Goal: Use online tool/utility: Utilize a website feature to perform a specific function

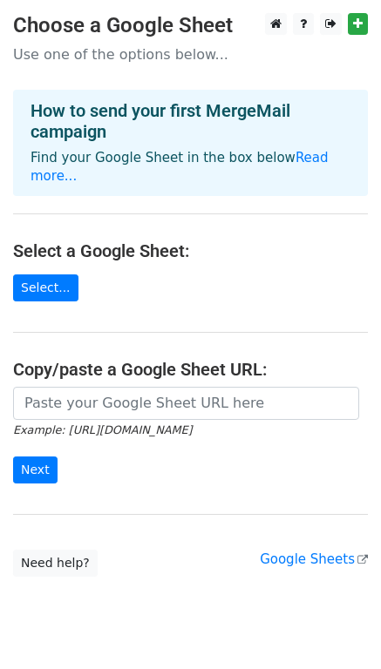
scroll to position [27, 0]
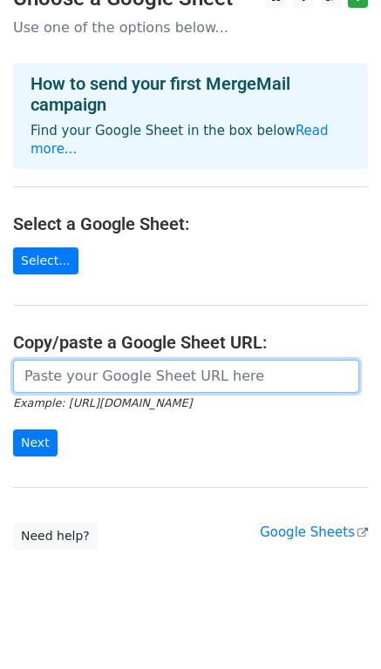
click at [78, 360] on input "url" at bounding box center [186, 376] width 346 height 33
paste input "[URL][DOMAIN_NAME]"
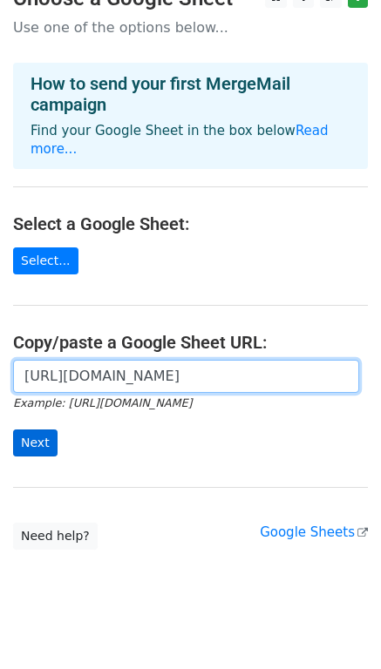
type input "[URL][DOMAIN_NAME]"
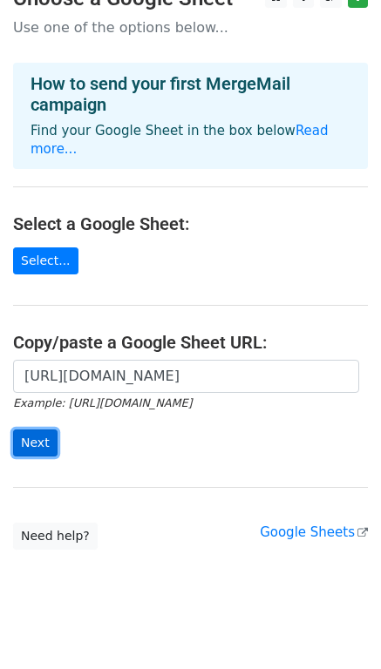
click at [47, 430] on input "Next" at bounding box center [35, 443] width 44 height 27
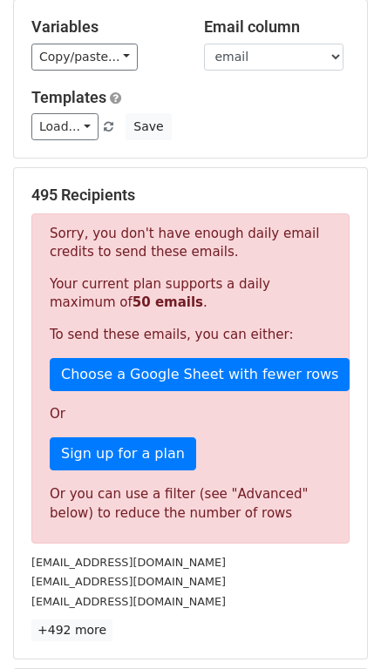
scroll to position [174, 0]
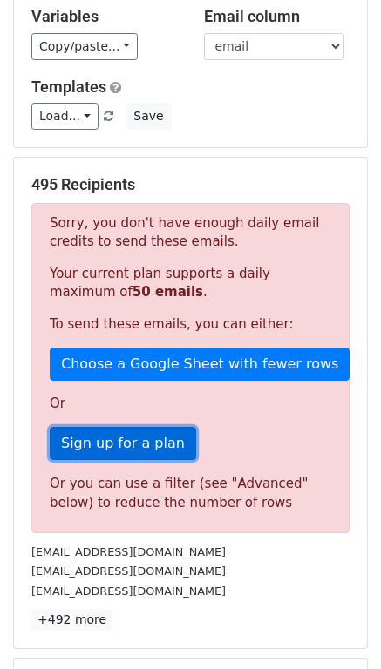
click at [123, 452] on link "Sign up for a plan" at bounding box center [123, 443] width 146 height 33
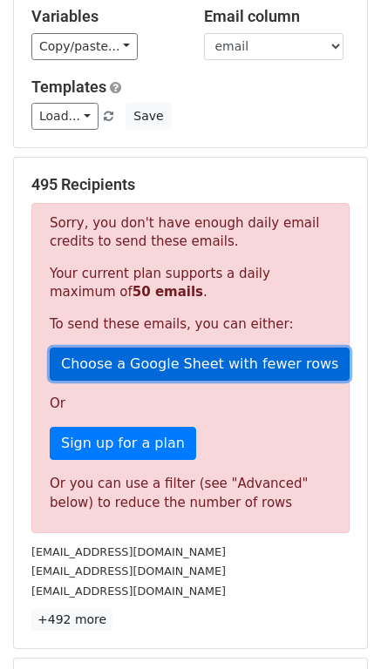
click at [173, 377] on link "Choose a Google Sheet with fewer rows" at bounding box center [200, 364] width 300 height 33
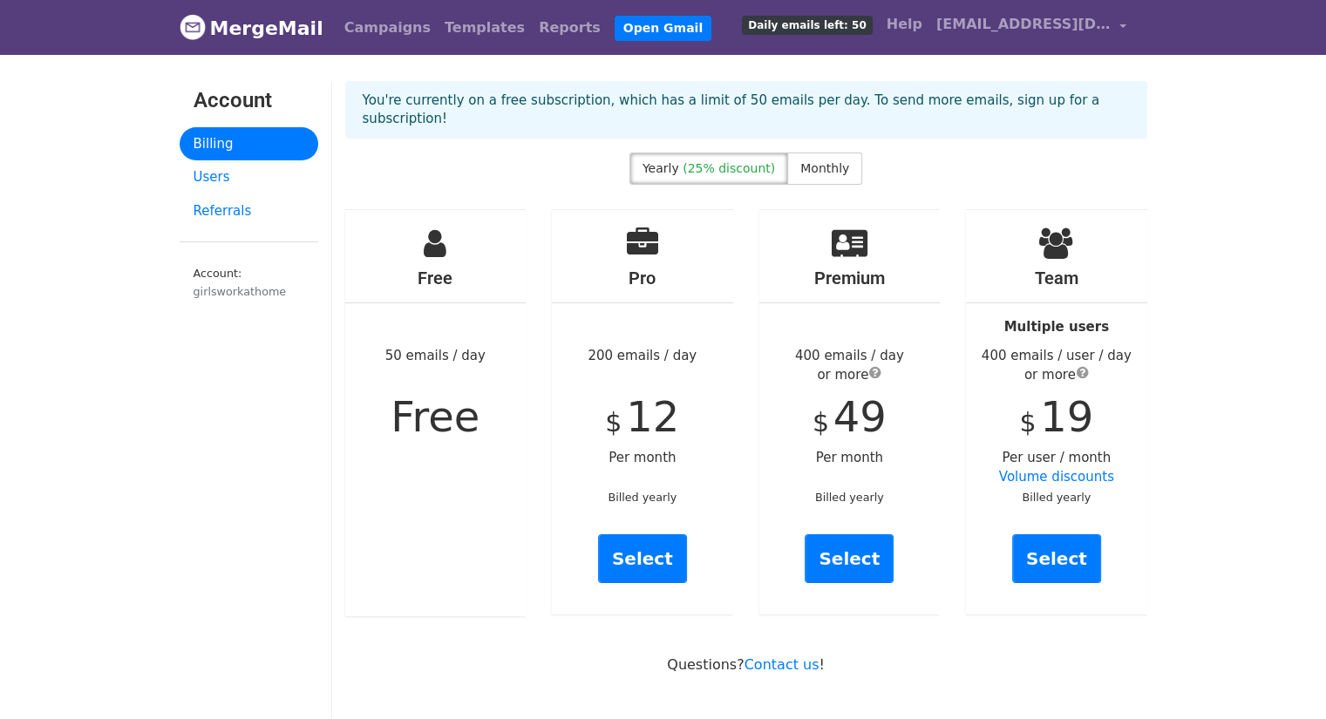
click at [471, 397] on span "Free" at bounding box center [434, 416] width 89 height 49
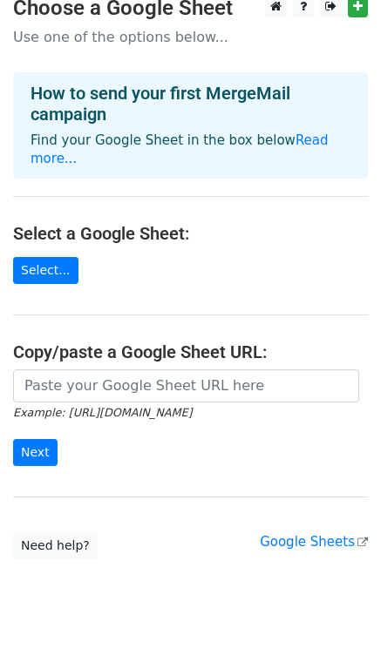
scroll to position [27, 0]
